Goal: Task Accomplishment & Management: Complete application form

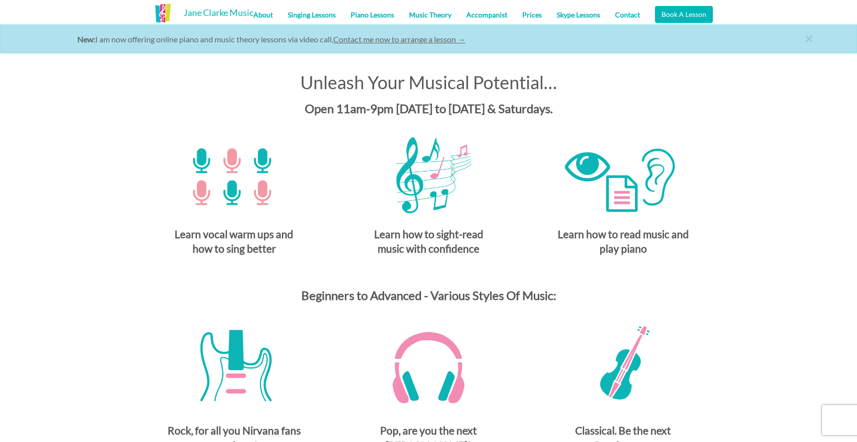
scroll to position [367, 0]
click at [316, 15] on link "Singing Lessons" at bounding box center [311, 14] width 63 height 25
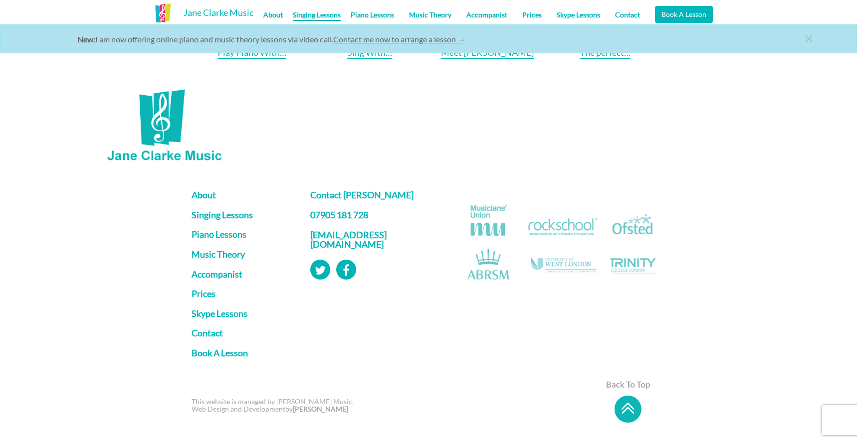
scroll to position [1337, 0]
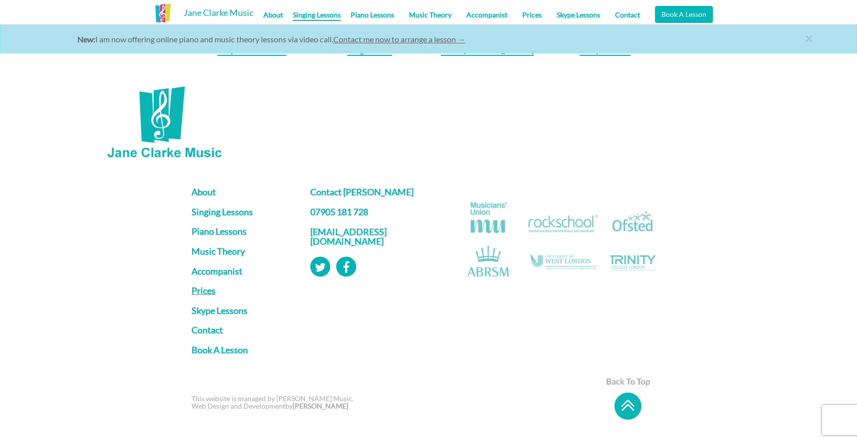
click at [203, 292] on link "Prices" at bounding box center [243, 291] width 104 height 10
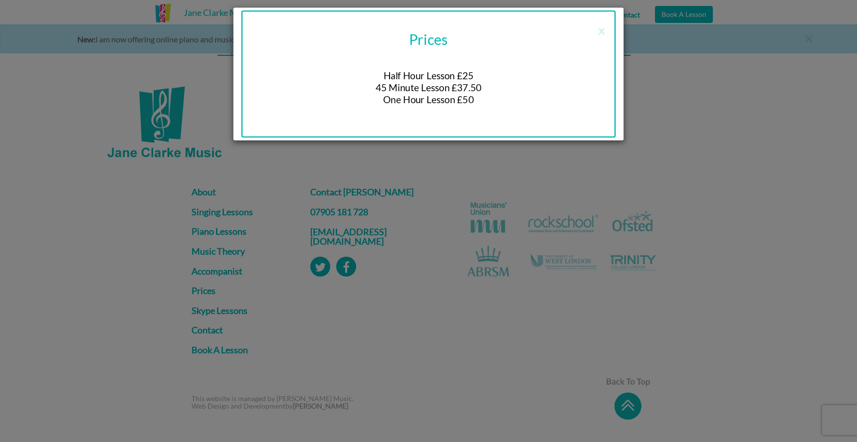
click at [257, 366] on div "x Prices Half Hour Lesson £25 45 Minute Lesson £37.50 One Hour Lesson £50" at bounding box center [428, 221] width 857 height 442
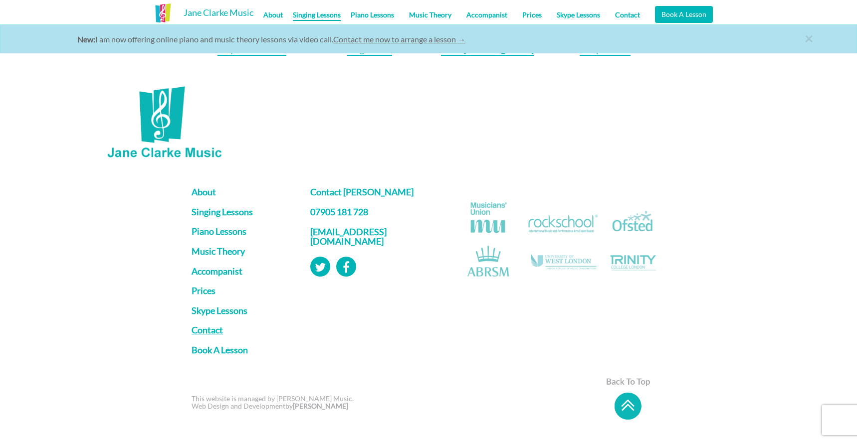
click at [207, 331] on link "Contact" at bounding box center [243, 331] width 104 height 10
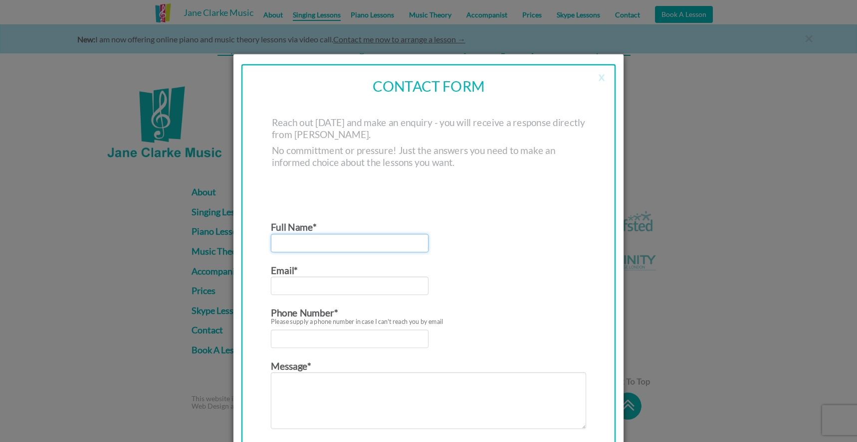
click at [291, 248] on input "Contact form" at bounding box center [350, 243] width 158 height 18
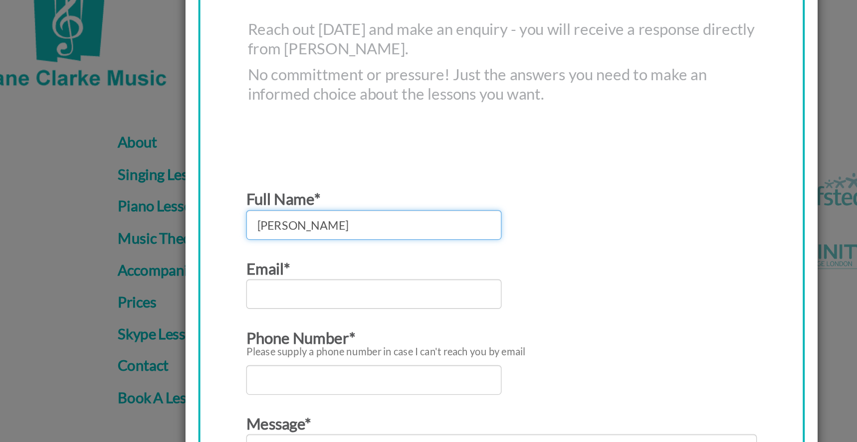
type input "Kristie Kiselyte"
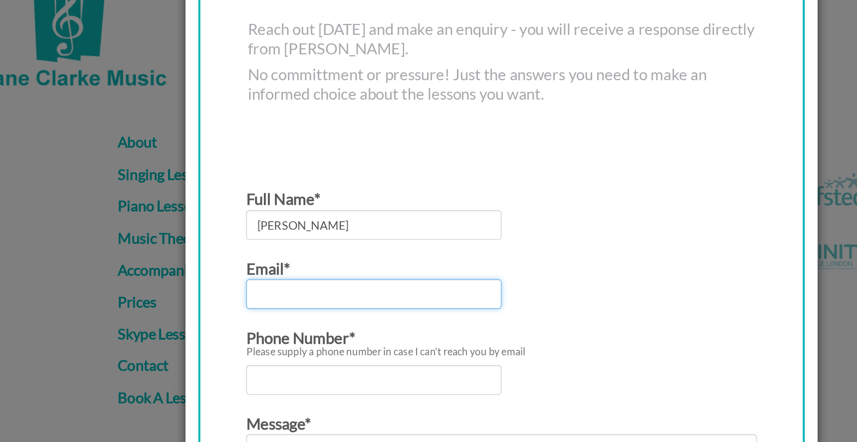
click at [309, 292] on input "Contact form" at bounding box center [350, 286] width 158 height 18
type input "kristieclementinestudio@gmail.com"
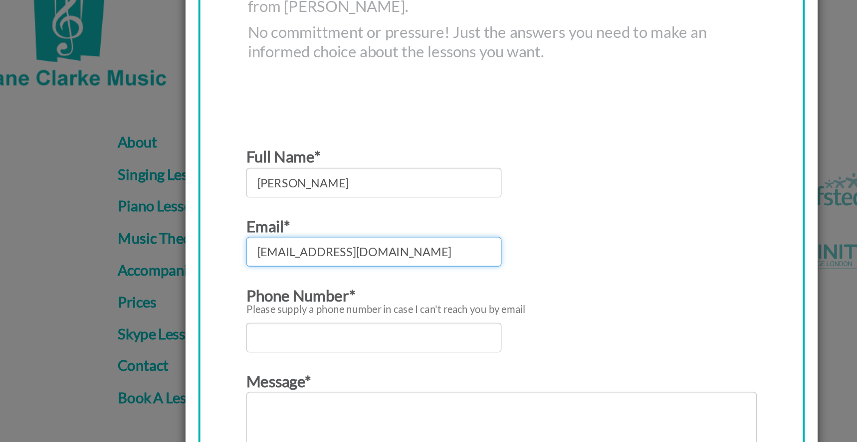
scroll to position [54, 0]
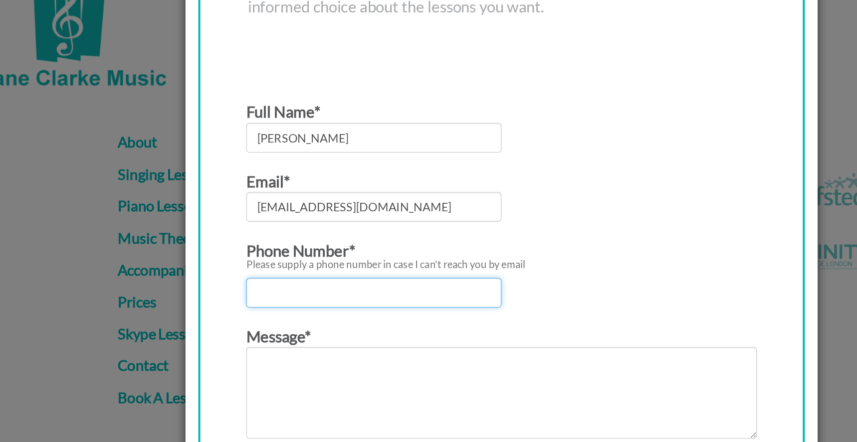
click at [307, 286] on input "Contact form" at bounding box center [350, 285] width 158 height 18
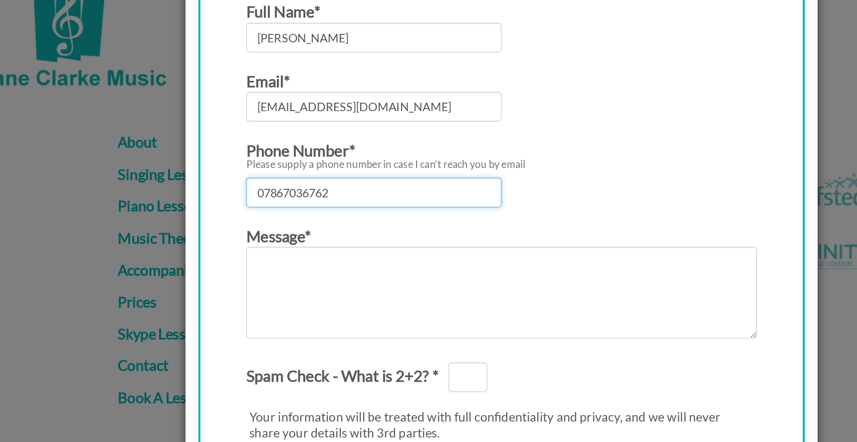
scroll to position [134, 0]
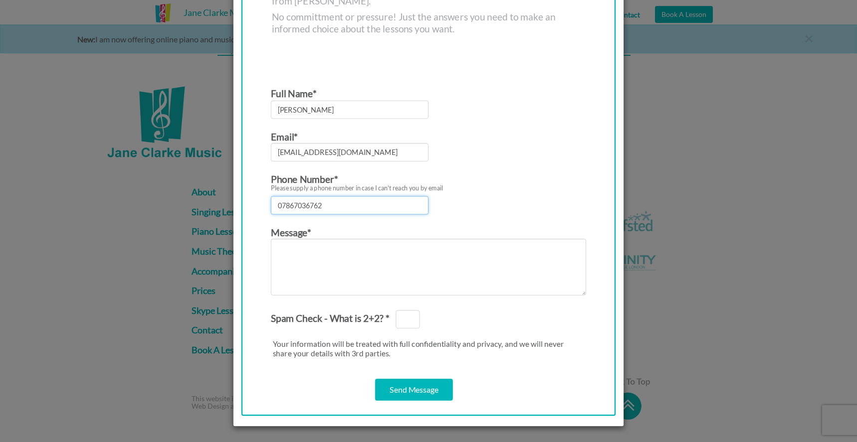
type input "07867036762"
click at [325, 268] on textarea "Contact form" at bounding box center [428, 267] width 315 height 57
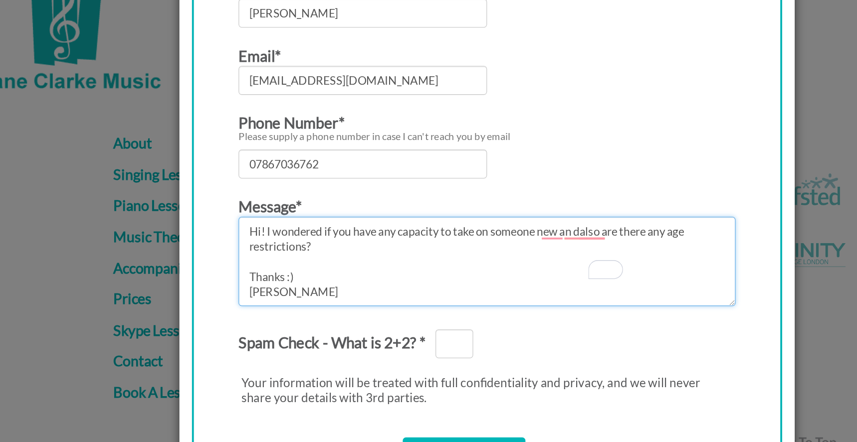
click at [486, 249] on textarea "Hi! I wondered if you have any capacity to take on someone new an dalso are the…" at bounding box center [428, 267] width 315 height 57
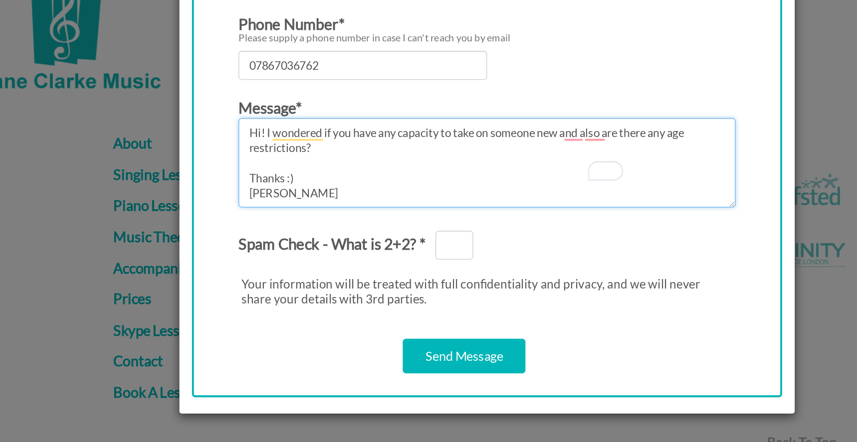
type textarea "Hi! I wondered if you have any capacity to take on someone new and also are the…"
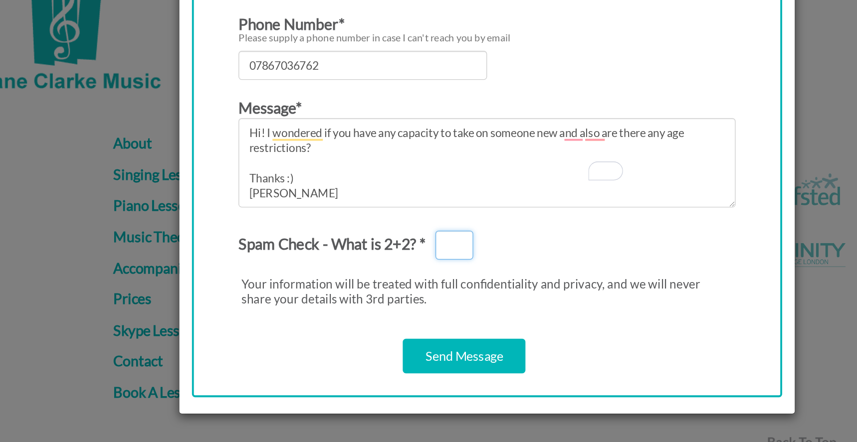
click at [411, 257] on input "Spam Check - What is 2+2? *" at bounding box center [407, 257] width 24 height 18
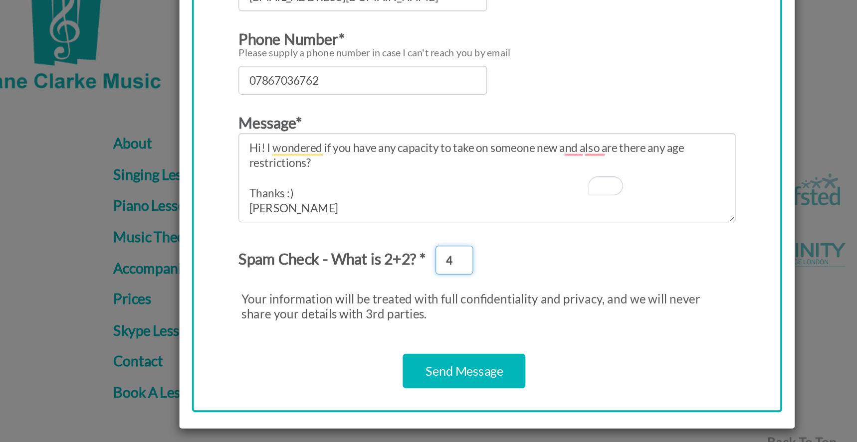
scroll to position [185, 0]
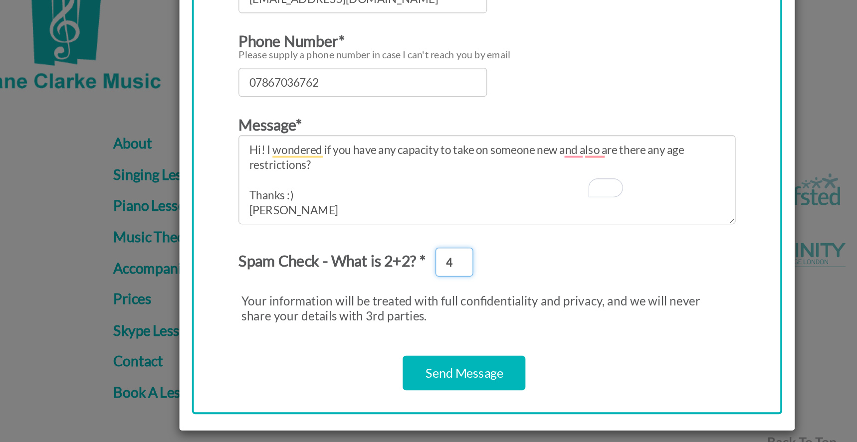
type input "4"
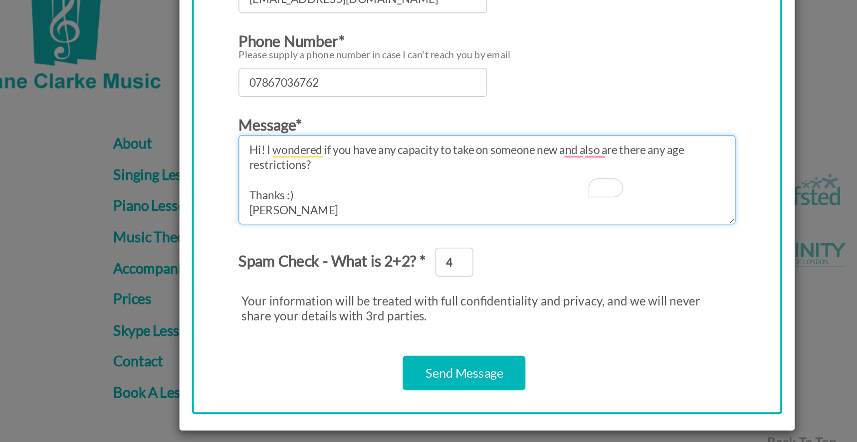
click at [473, 198] on textarea "Hi! I wondered if you have any capacity to take on someone new and also are the…" at bounding box center [428, 215] width 315 height 57
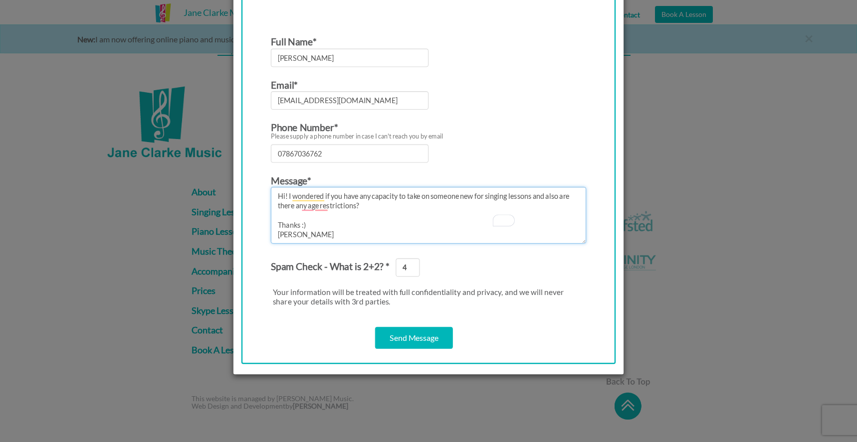
type textarea "Hi! I wondered if you have any capacity to take on someone new for singing less…"
click at [420, 345] on input "Send Message" at bounding box center [414, 338] width 78 height 22
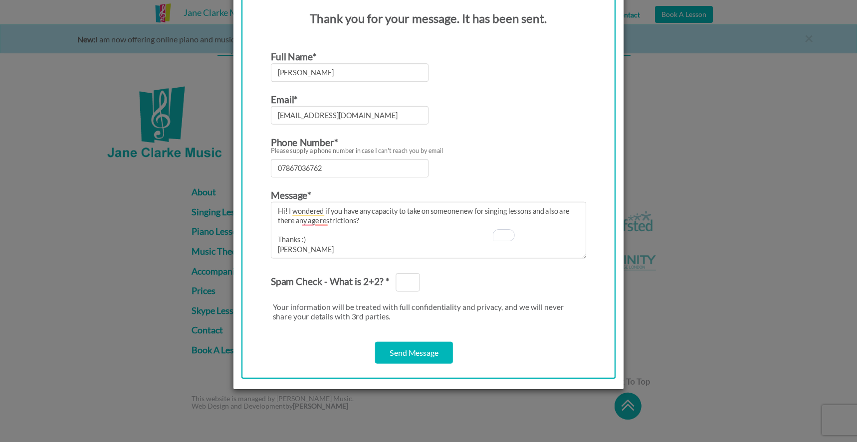
scroll to position [0, 0]
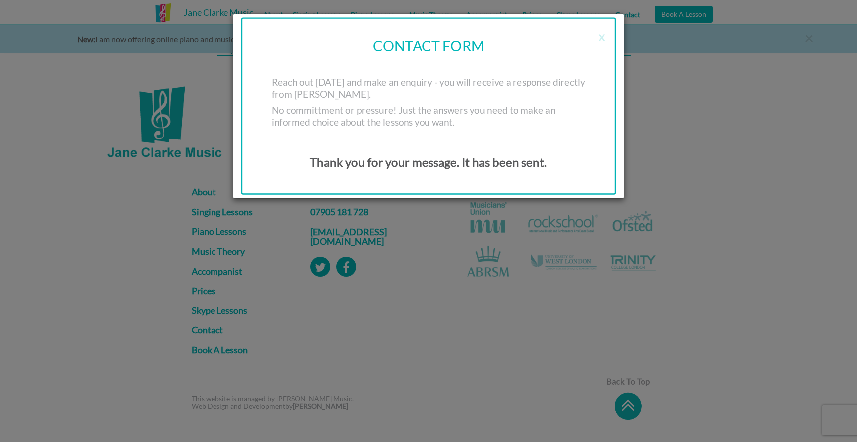
click at [422, 293] on div "x CONTACT FORM Reach out today and make an enquiry - you will receive a respons…" at bounding box center [428, 221] width 857 height 442
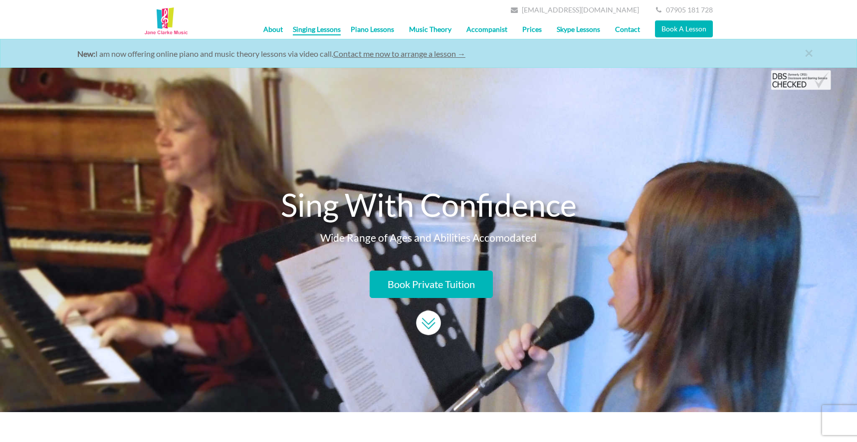
click at [381, 30] on link "Piano Lessons" at bounding box center [372, 29] width 58 height 25
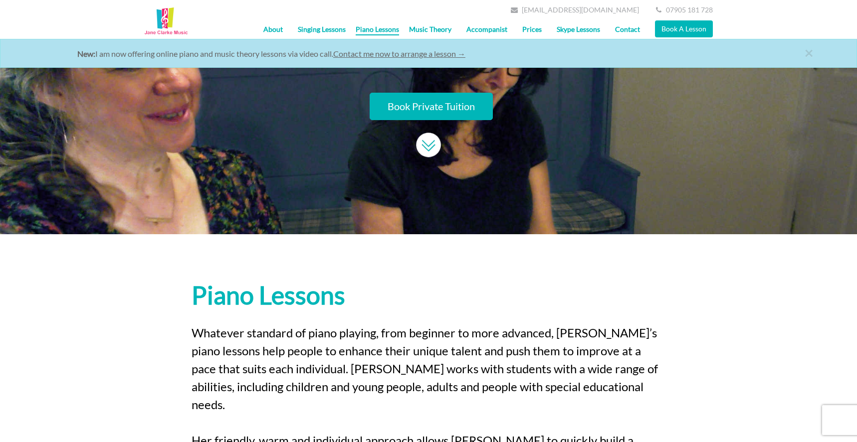
scroll to position [147, 0]
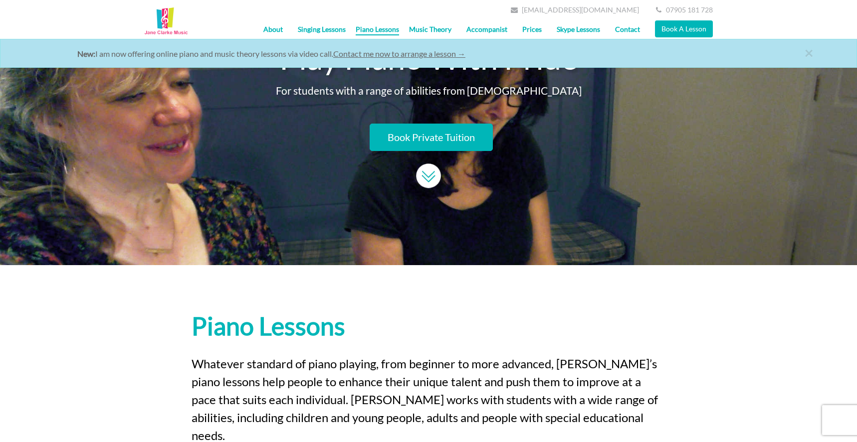
click at [276, 32] on link "About" at bounding box center [273, 29] width 34 height 25
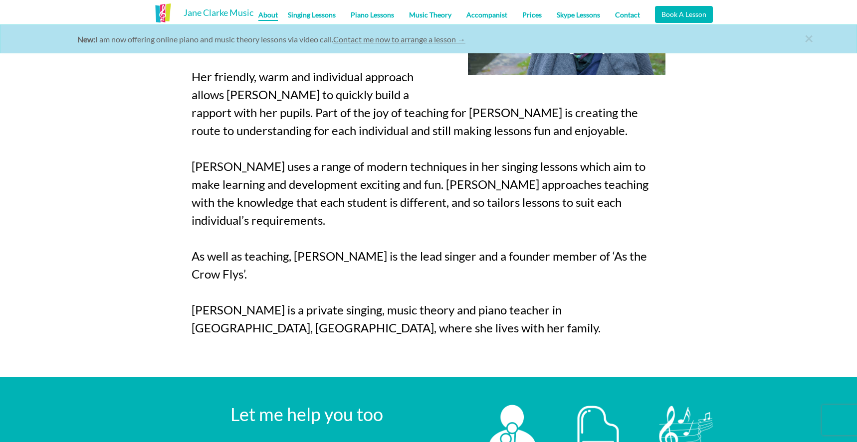
scroll to position [733, 0]
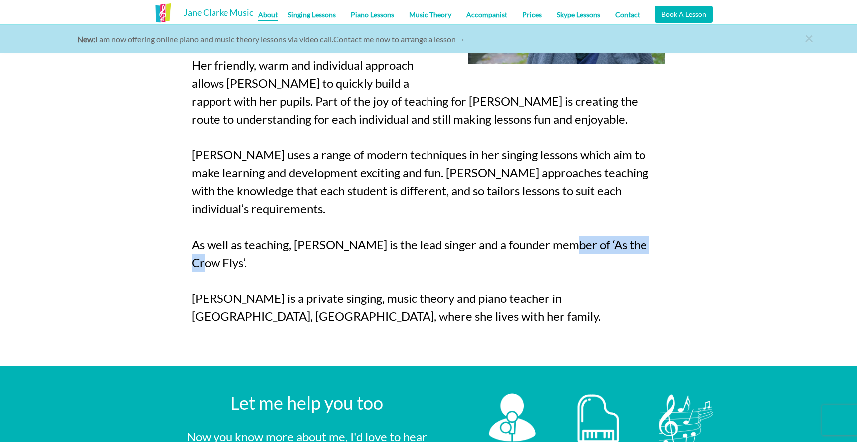
drag, startPoint x: 547, startPoint y: 228, endPoint x: 634, endPoint y: 228, distance: 86.3
click at [634, 228] on p "[PERSON_NAME] is a professional musician, singer/songwriter and teacher with ov…" at bounding box center [428, 56] width 474 height 574
copy p "As the Crow Flys’"
click at [496, 282] on p "[PERSON_NAME] is a professional musician, singer/songwriter and teacher with ov…" at bounding box center [428, 56] width 474 height 574
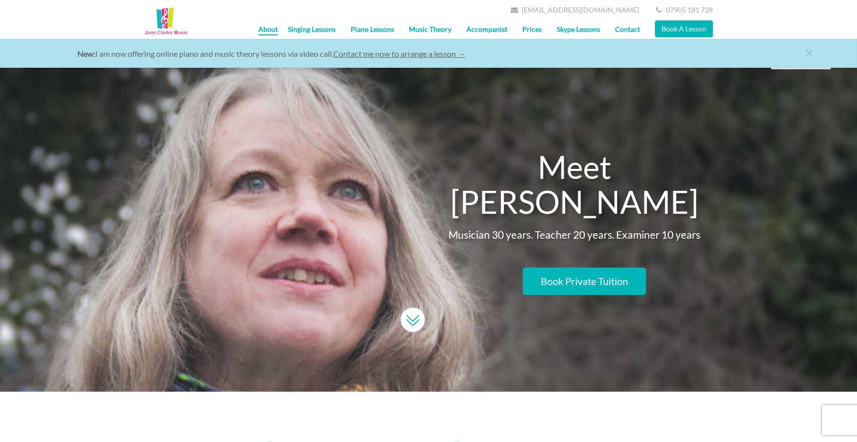
scroll to position [0, 0]
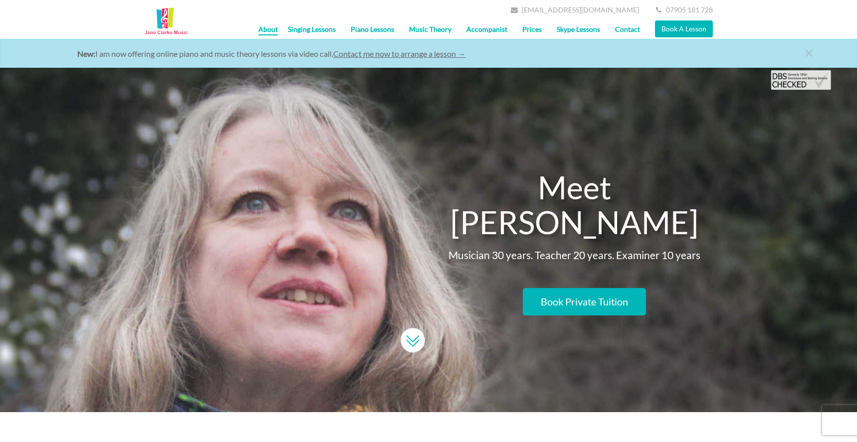
click at [162, 25] on img at bounding box center [166, 21] width 44 height 29
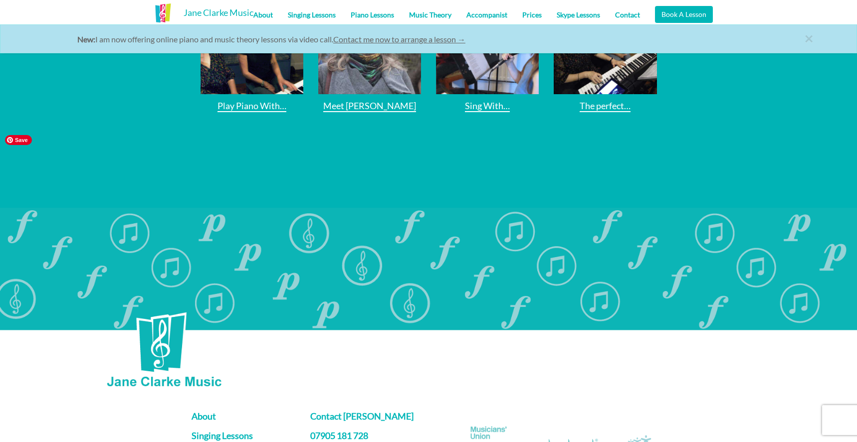
scroll to position [2236, 0]
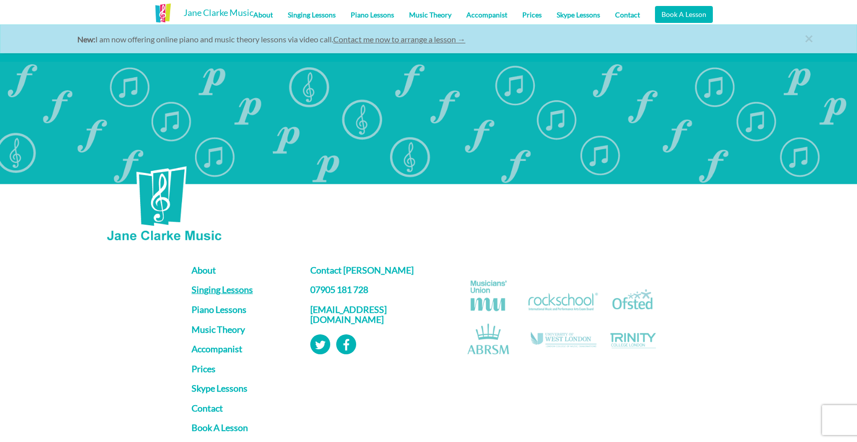
click at [218, 285] on link "Singing Lessons" at bounding box center [243, 290] width 104 height 10
